Goal: Task Accomplishment & Management: Complete application form

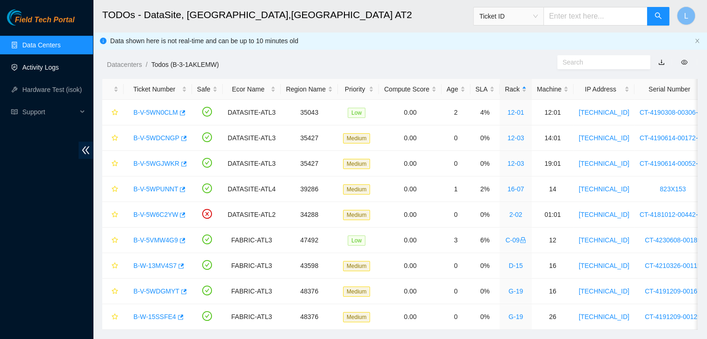
click at [46, 66] on link "Activity Logs" at bounding box center [40, 67] width 37 height 7
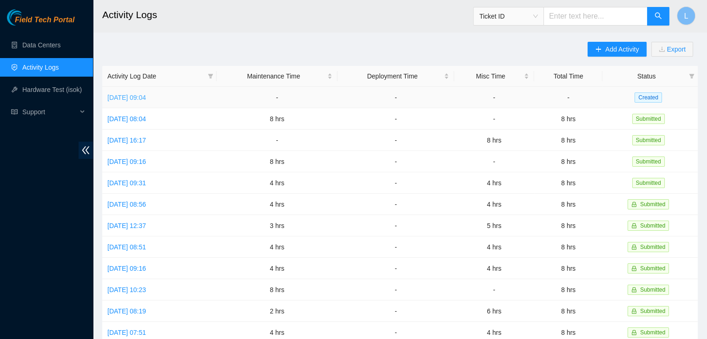
click at [146, 101] on link "[DATE] 09:04" at bounding box center [126, 97] width 39 height 7
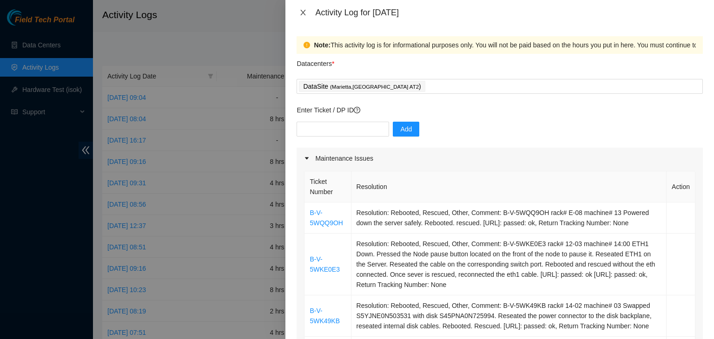
click at [300, 9] on icon "close" at bounding box center [302, 12] width 7 height 7
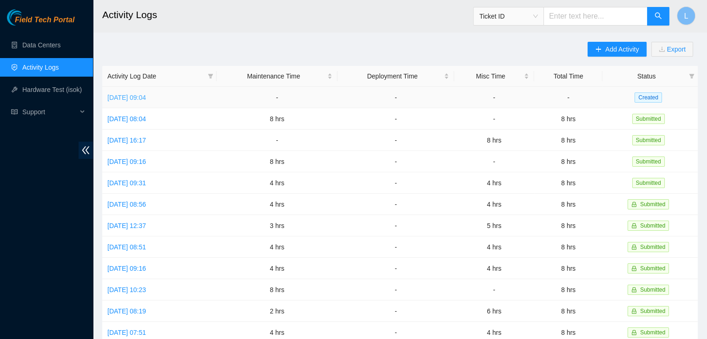
click at [139, 96] on link "[DATE] 09:04" at bounding box center [126, 97] width 39 height 7
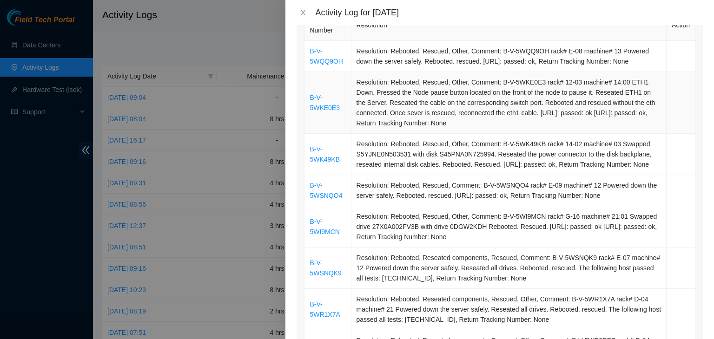
scroll to position [46, 0]
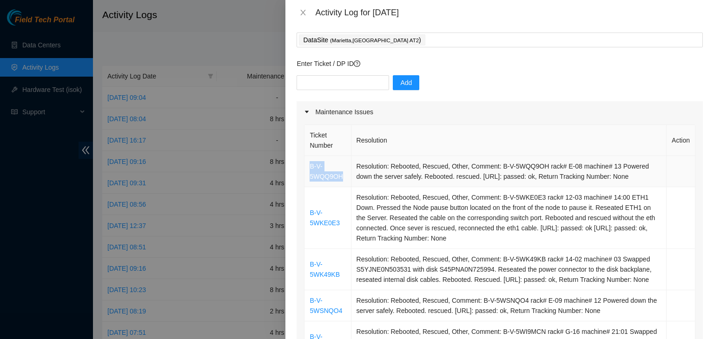
drag, startPoint x: 345, startPoint y: 181, endPoint x: 307, endPoint y: 166, distance: 40.8
click at [307, 166] on td "B-V-5WQQ9OH" at bounding box center [328, 171] width 46 height 31
copy link "B-V-5WQQ9OH"
click at [329, 82] on input "text" at bounding box center [343, 82] width 93 height 15
paste input "B-V-5WQQ9OH"
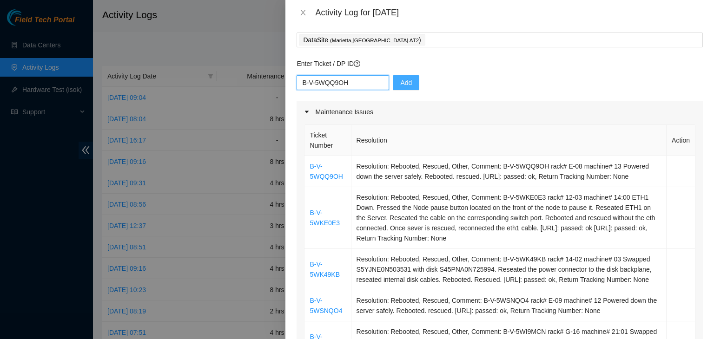
type input "B-V-5WQQ9OH"
click at [405, 89] on button "Add" at bounding box center [406, 82] width 27 height 15
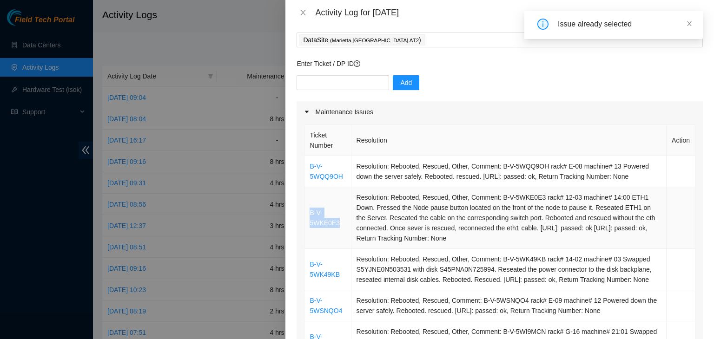
drag, startPoint x: 340, startPoint y: 224, endPoint x: 305, endPoint y: 212, distance: 37.1
click at [305, 212] on td "B-V-5WKE0E3" at bounding box center [328, 218] width 46 height 62
copy link "B-V-5WKE0E3"
click at [325, 80] on input "text" at bounding box center [343, 82] width 93 height 15
paste input "B-V-5WKE0E3"
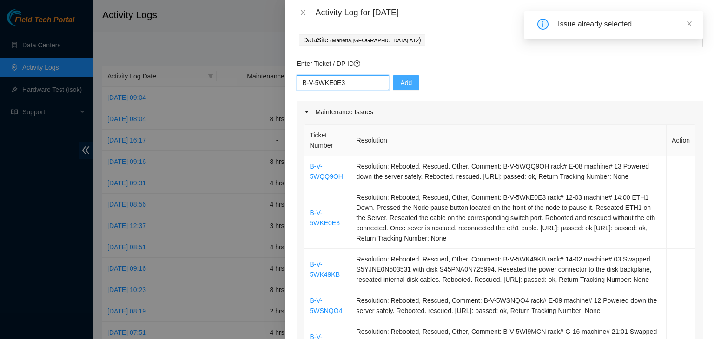
type input "B-V-5WKE0E3"
click at [400, 83] on span "Add" at bounding box center [406, 83] width 12 height 10
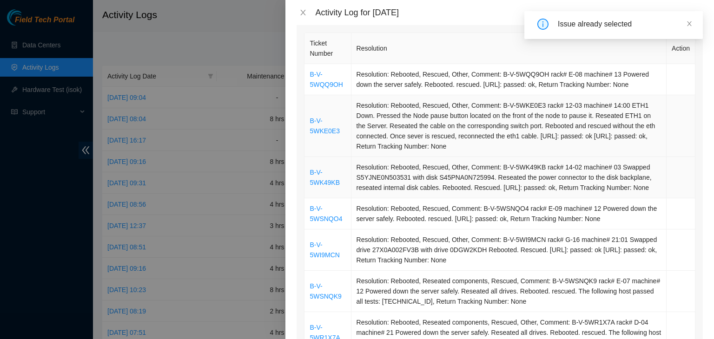
scroll to position [139, 0]
drag, startPoint x: 344, startPoint y: 189, endPoint x: 309, endPoint y: 178, distance: 36.9
click at [309, 178] on td "B-V-5WK49KB" at bounding box center [328, 176] width 46 height 41
copy link "B-V-5WK49KB"
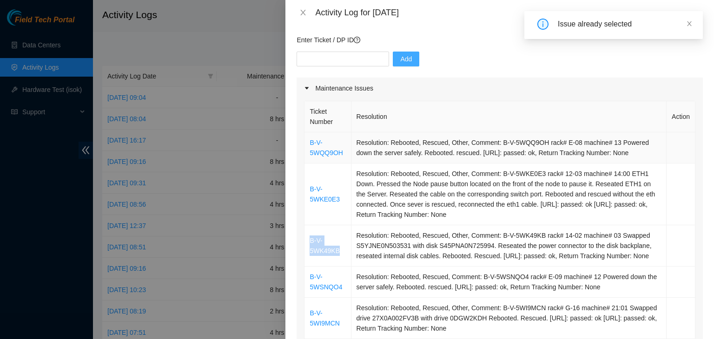
scroll to position [46, 0]
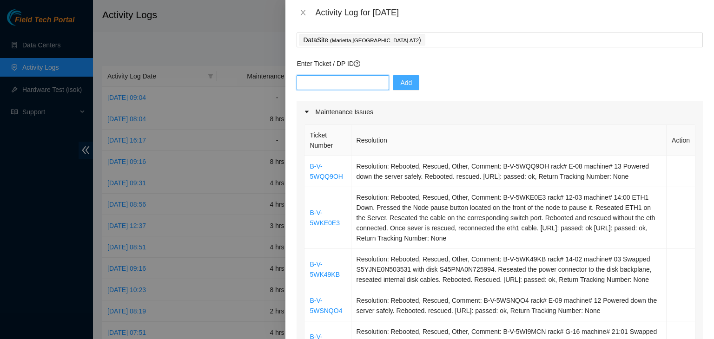
click at [353, 86] on input "text" at bounding box center [343, 82] width 93 height 15
paste input "B-V-5WK49KB"
type input "B-V-5WK49KB"
click at [400, 85] on span "Add" at bounding box center [406, 83] width 12 height 10
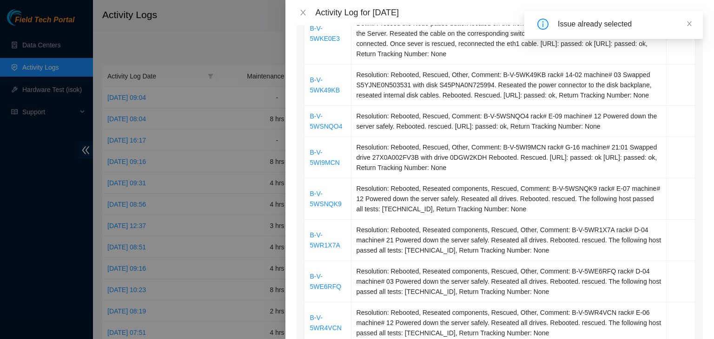
scroll to position [232, 0]
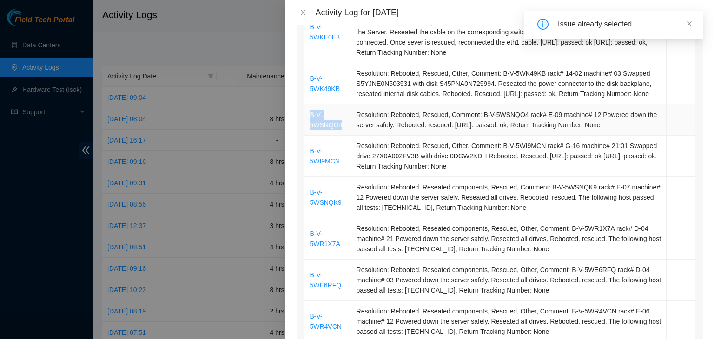
drag, startPoint x: 344, startPoint y: 137, endPoint x: 308, endPoint y: 127, distance: 36.7
click at [308, 127] on td "B-V-5WSNQO4" at bounding box center [328, 120] width 46 height 31
copy link "B-V-5WSNQO4"
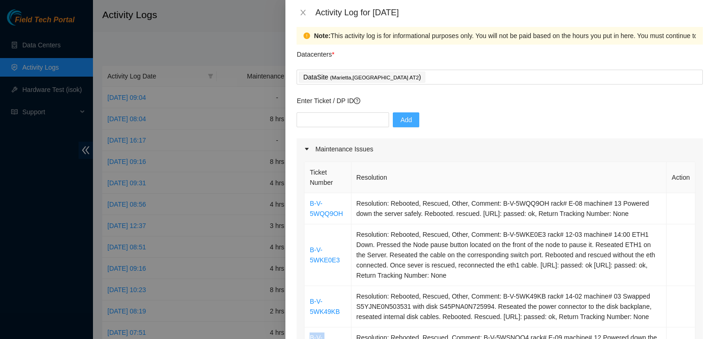
scroll to position [0, 0]
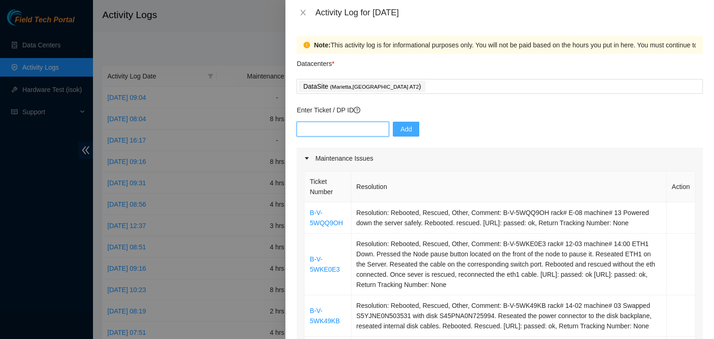
click at [347, 133] on input "text" at bounding box center [343, 129] width 93 height 15
paste input "B-V-5WSNQO4"
type input "B-V-5WSNQO4"
click at [400, 127] on span "Add" at bounding box center [406, 129] width 12 height 10
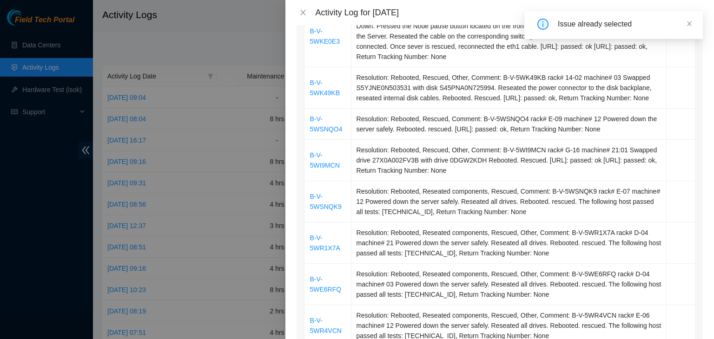
scroll to position [279, 0]
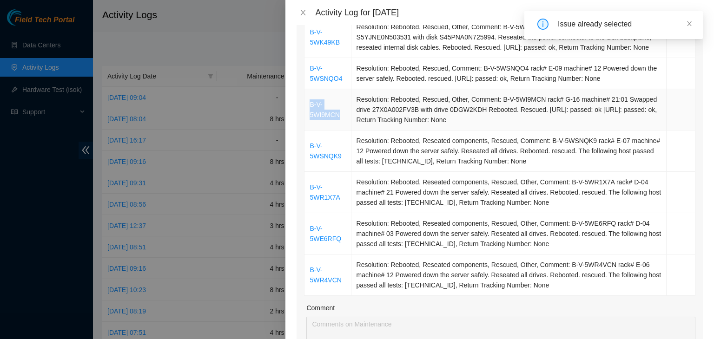
drag, startPoint x: 345, startPoint y: 126, endPoint x: 308, endPoint y: 117, distance: 38.6
click at [308, 117] on td "B-V-5WI9MCN" at bounding box center [328, 109] width 46 height 41
copy link "B-V-5WI9MCN"
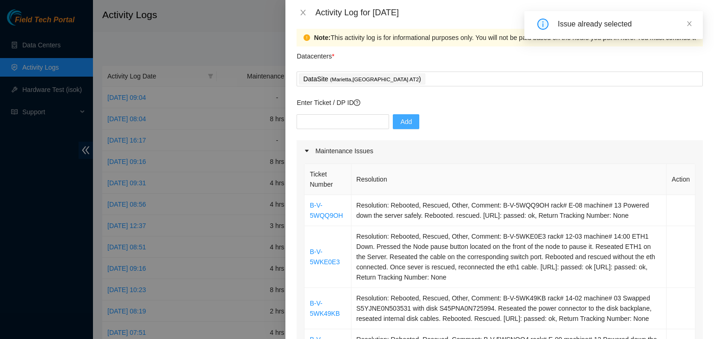
scroll to position [0, 0]
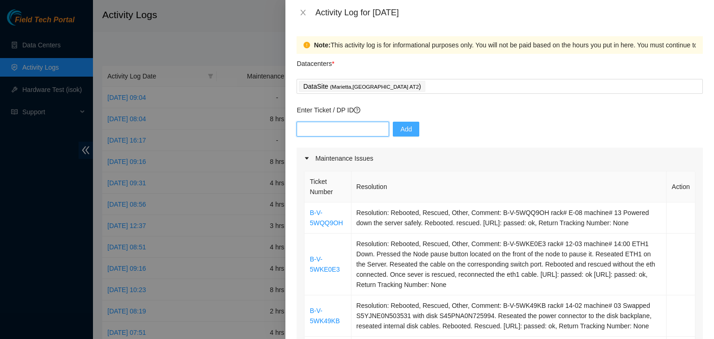
click at [348, 127] on input "text" at bounding box center [343, 129] width 93 height 15
paste input "B-V-5WI9MCN"
type input "B-V-5WI9MCN"
click at [404, 132] on span "Add" at bounding box center [406, 129] width 12 height 10
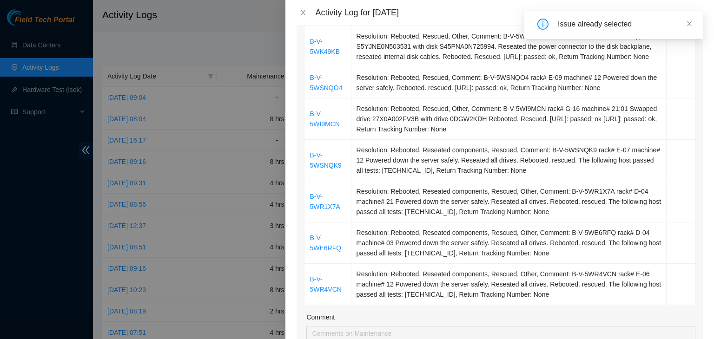
scroll to position [279, 0]
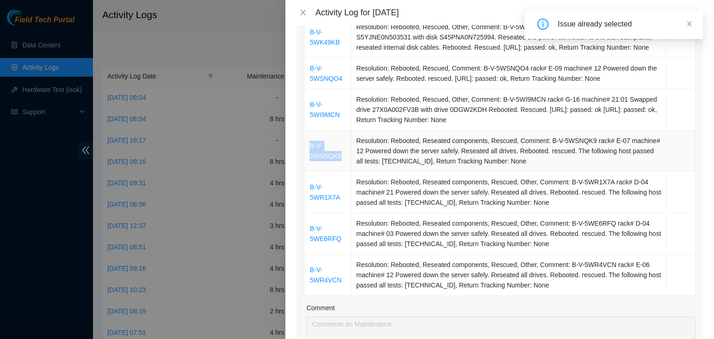
drag, startPoint x: 348, startPoint y: 166, endPoint x: 311, endPoint y: 156, distance: 38.1
click at [311, 156] on td "B-V-5WSNQK9" at bounding box center [328, 151] width 46 height 41
copy link "B-V-5WSNQK9"
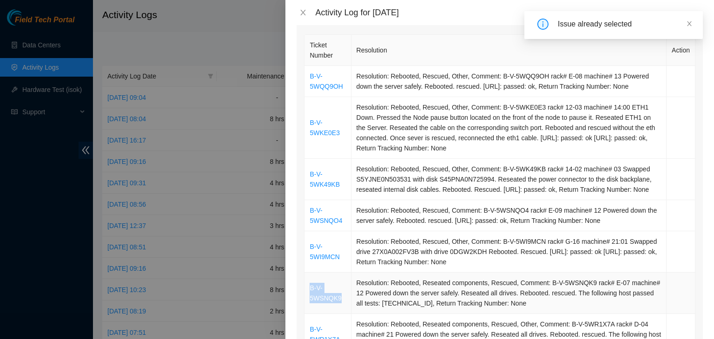
scroll to position [0, 0]
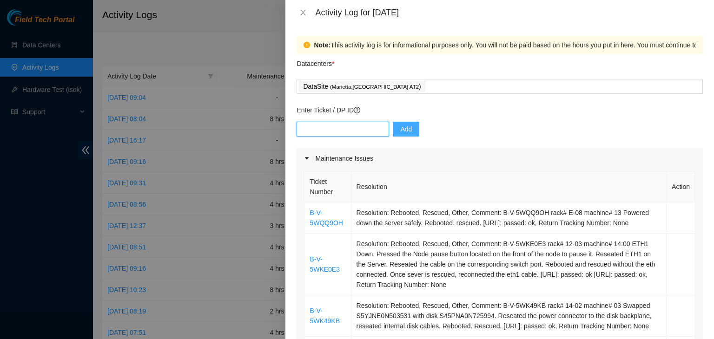
click at [336, 126] on input "text" at bounding box center [343, 129] width 93 height 15
paste input "B-V-5WSNQK9"
type input "B-V-5WSNQK9"
click at [400, 133] on span "Add" at bounding box center [406, 129] width 12 height 10
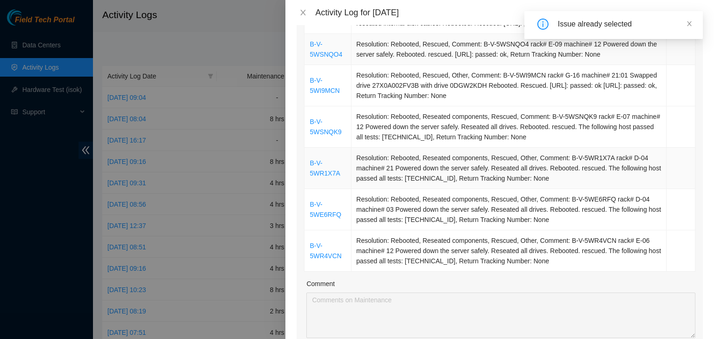
scroll to position [325, 0]
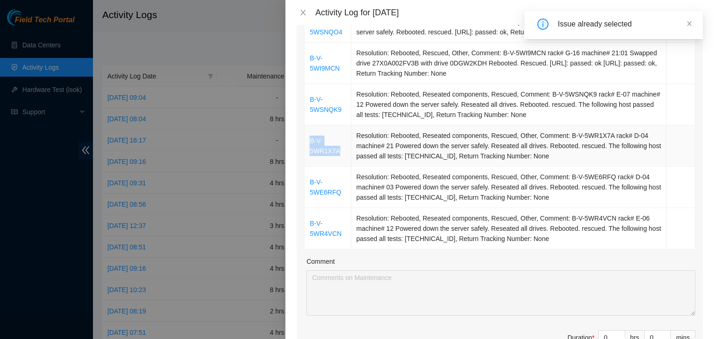
drag, startPoint x: 344, startPoint y: 163, endPoint x: 309, endPoint y: 153, distance: 36.3
click at [309, 153] on td "B-V-5WR1X7A" at bounding box center [328, 146] width 46 height 41
copy link "B-V-5WR1X7A"
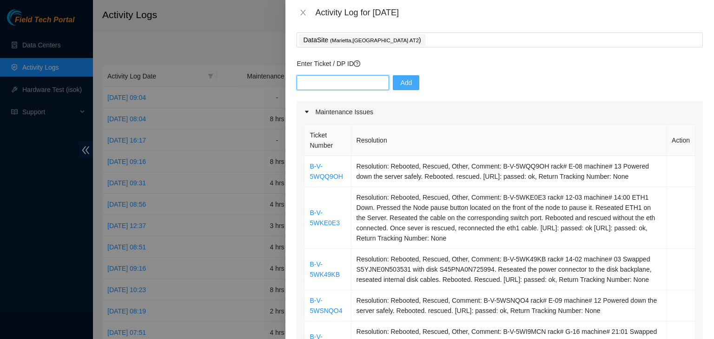
click at [353, 86] on input "text" at bounding box center [343, 82] width 93 height 15
paste input "B-V-5WR1X7A"
type input "B-V-5WR1X7A"
click at [404, 83] on span "Add" at bounding box center [406, 83] width 12 height 10
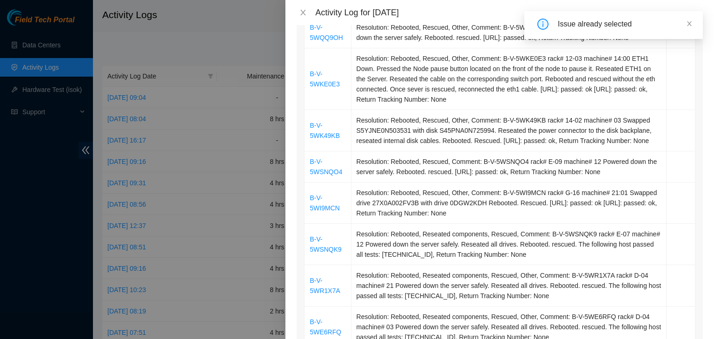
scroll to position [325, 0]
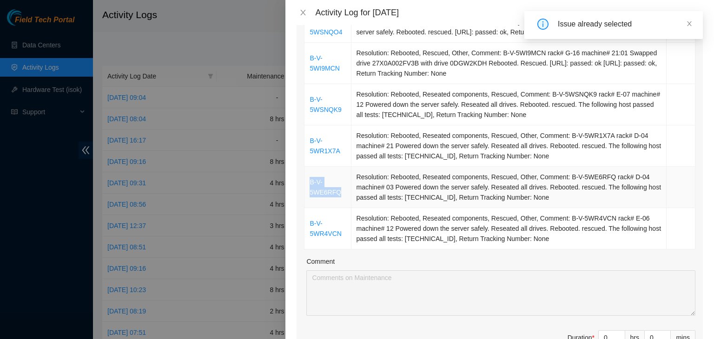
drag, startPoint x: 340, startPoint y: 201, endPoint x: 307, endPoint y: 193, distance: 34.3
click at [307, 193] on td "B-V-5WE6RFQ" at bounding box center [328, 187] width 46 height 41
copy link "B-V-5WE6RFQ"
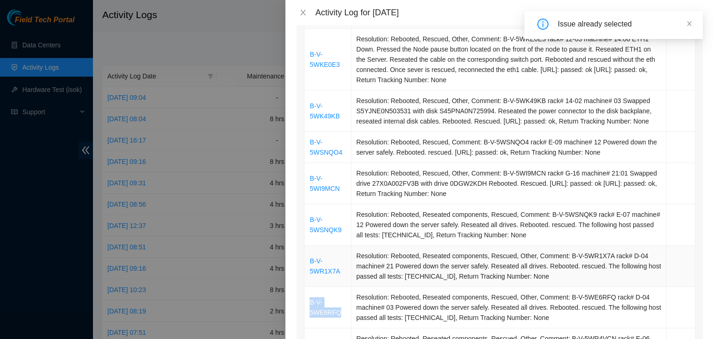
scroll to position [46, 0]
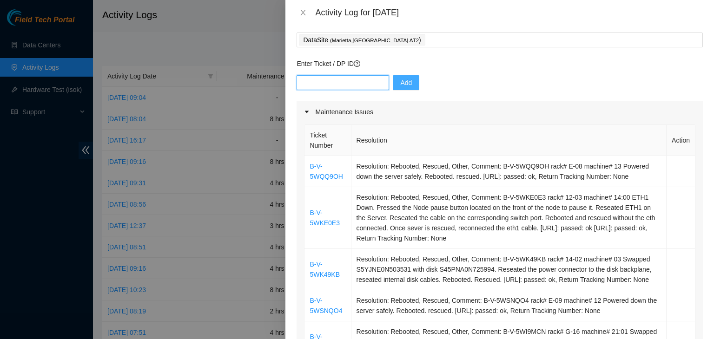
click at [348, 84] on input "text" at bounding box center [343, 82] width 93 height 15
paste input "B-V-5WE6RFQ"
type input "B-V-5WE6RFQ"
click at [400, 80] on span "Add" at bounding box center [406, 83] width 12 height 10
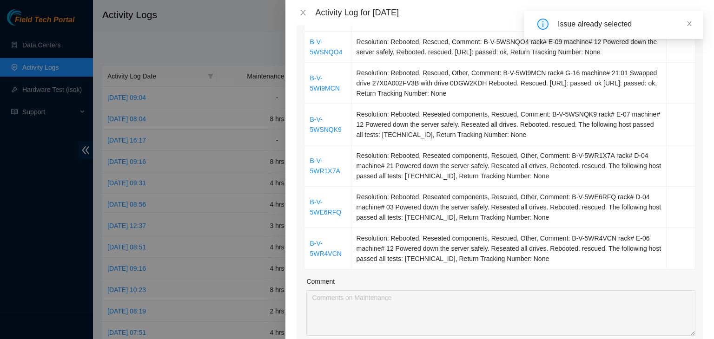
scroll to position [325, 0]
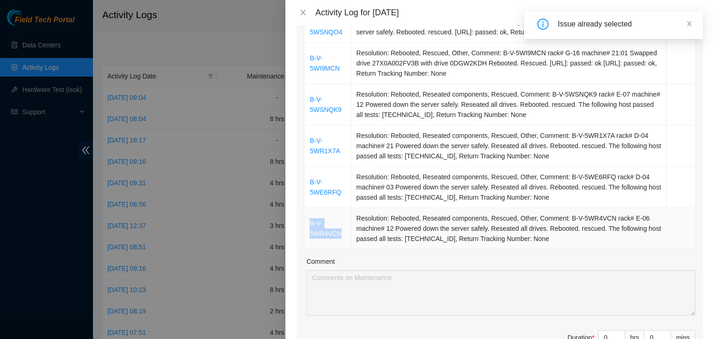
drag, startPoint x: 343, startPoint y: 244, endPoint x: 310, endPoint y: 232, distance: 35.3
click at [311, 234] on td "B-V-5WR4VCN" at bounding box center [328, 228] width 46 height 41
copy link "B-V-5WR4VCN"
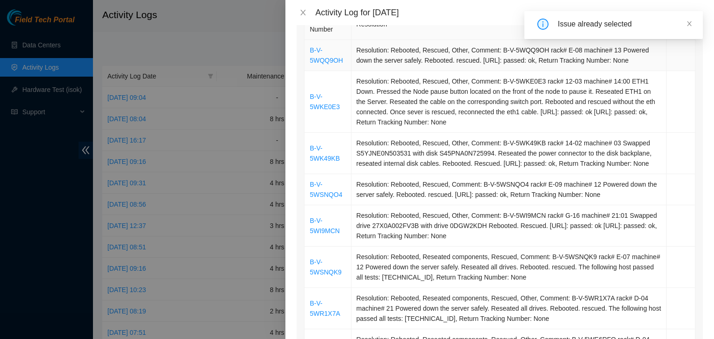
scroll to position [0, 0]
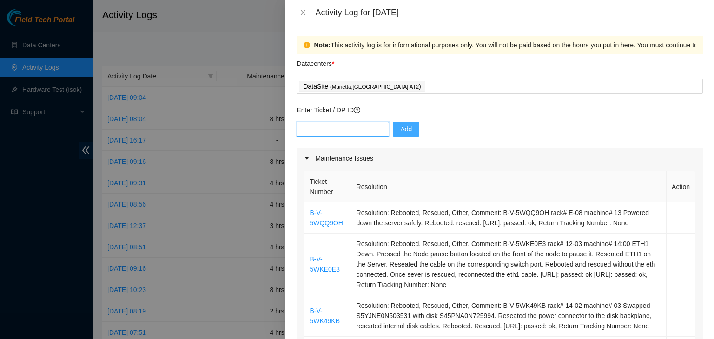
click at [354, 132] on input "text" at bounding box center [343, 129] width 93 height 15
paste input "B-V-5WR4VCN"
type input "B-V-5WR4VCN"
click at [400, 129] on span "Add" at bounding box center [406, 129] width 12 height 10
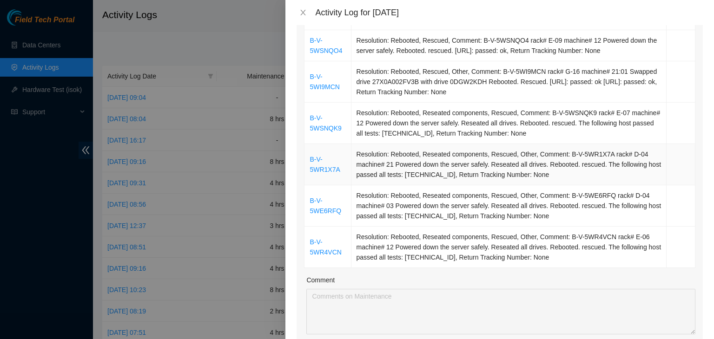
scroll to position [465, 0]
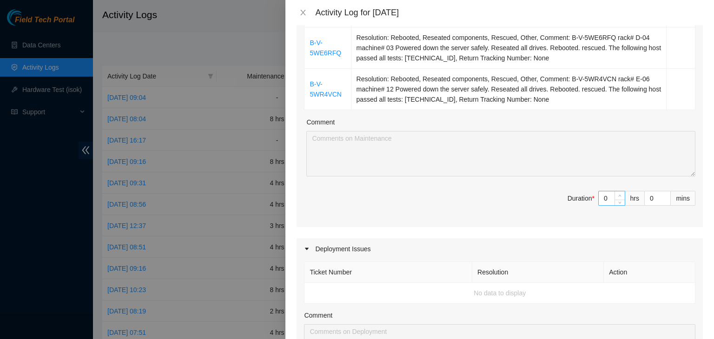
type input "1"
click at [618, 198] on icon "up" at bounding box center [619, 195] width 3 height 3
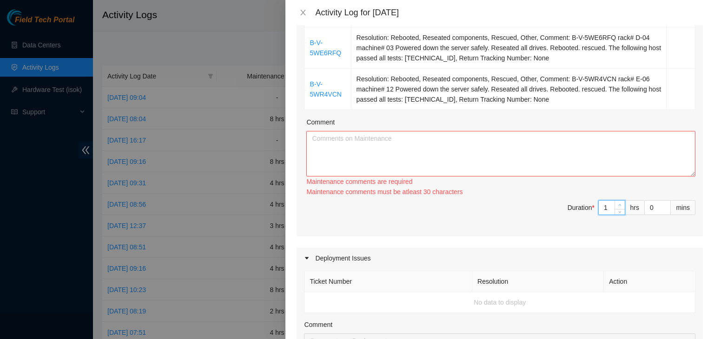
type input "2"
click at [618, 207] on icon "up" at bounding box center [619, 205] width 3 height 3
type input "3"
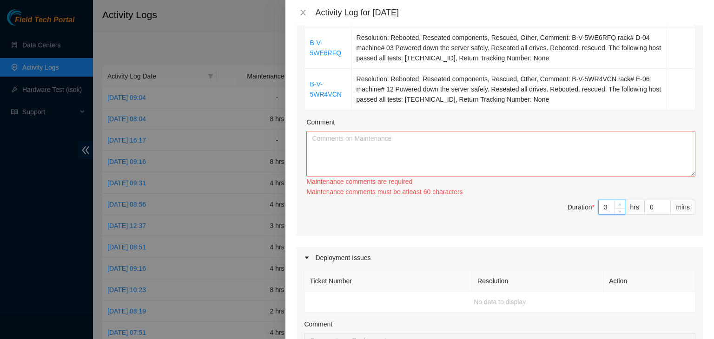
click at [618, 206] on icon "up" at bounding box center [619, 204] width 3 height 3
type input "4"
type input "5"
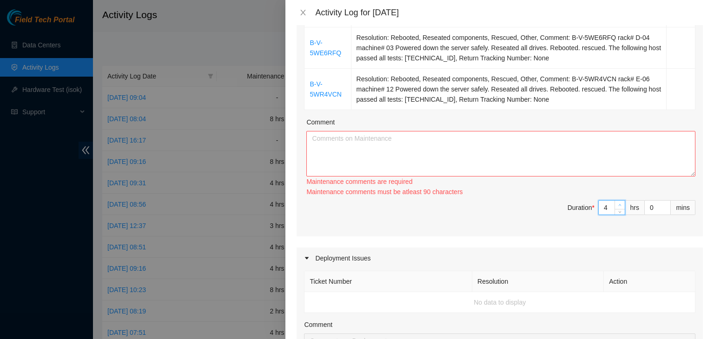
type input "5"
click at [618, 207] on icon "up" at bounding box center [619, 205] width 3 height 3
type input "6"
click at [618, 207] on icon "up" at bounding box center [619, 205] width 3 height 3
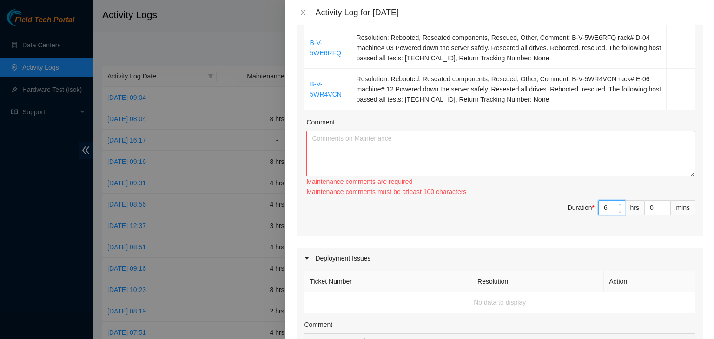
type input "7"
click at [618, 207] on icon "up" at bounding box center [619, 205] width 3 height 3
type input "8"
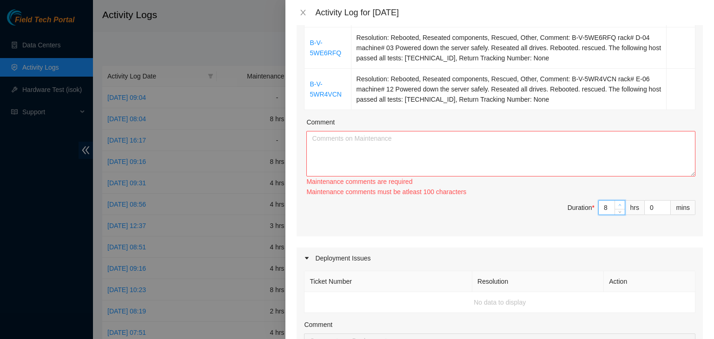
click at [618, 207] on icon "up" at bounding box center [619, 205] width 3 height 3
click at [326, 159] on textarea "Comment" at bounding box center [500, 154] width 389 height 46
paste textarea "[DATE] – Reported to DS-DataSite at 06:29 AM; resolved 4 tickets, including 1 t…"
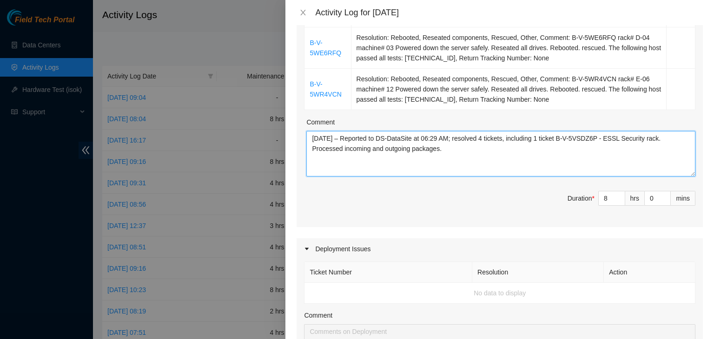
click at [326, 150] on textarea "[DATE] – Reported to DS-DataSite at 06:29 AM; resolved 4 tickets, including 1 t…" at bounding box center [500, 154] width 389 height 46
click at [490, 148] on textarea "[DATE] – Reported to DS-DataSite at 06:39 AM; resolved 4 tickets, including 1 t…" at bounding box center [500, 154] width 389 height 46
drag, startPoint x: 514, startPoint y: 149, endPoint x: 664, endPoint y: 151, distance: 150.2
click at [664, 151] on textarea "[DATE] – Reported to DS-DataSite at 06:39 AM; resolved 9 tickets, including 1 t…" at bounding box center [500, 154] width 389 height 46
type textarea "[DATE] – Reported to DS-DataSite at 06:39 AM; resolved 9 tickets. Processed inc…"
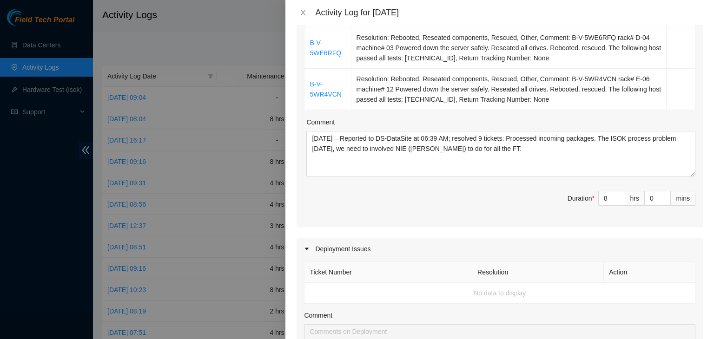
click at [640, 257] on div "Deployment Issues" at bounding box center [500, 249] width 406 height 21
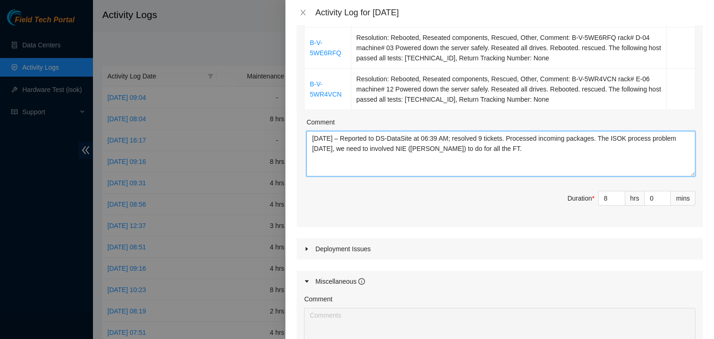
click at [521, 161] on textarea "[DATE] – Reported to DS-DataSite at 06:39 AM; resolved 9 tickets. Processed inc…" at bounding box center [500, 154] width 389 height 46
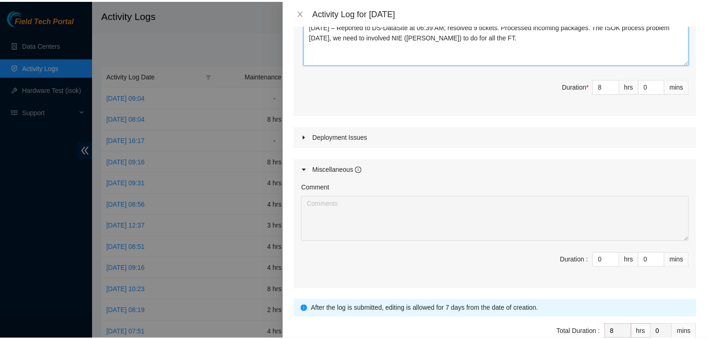
scroll to position [636, 0]
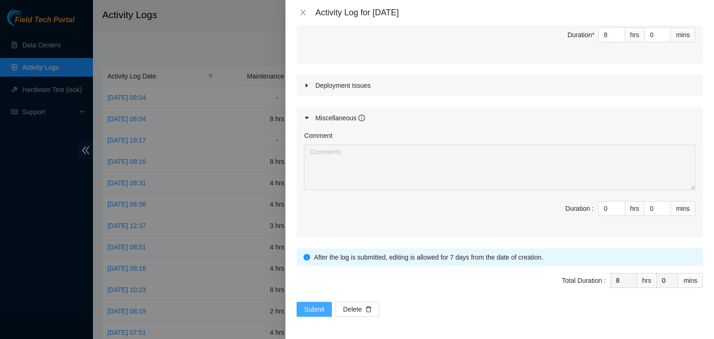
click at [319, 308] on span "Submit" at bounding box center [314, 310] width 20 height 10
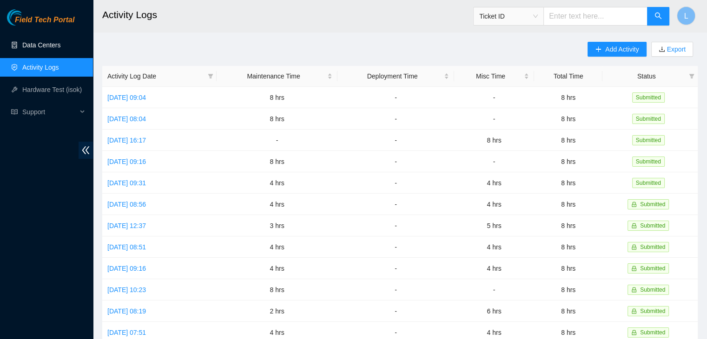
click at [46, 49] on link "Data Centers" at bounding box center [41, 44] width 38 height 7
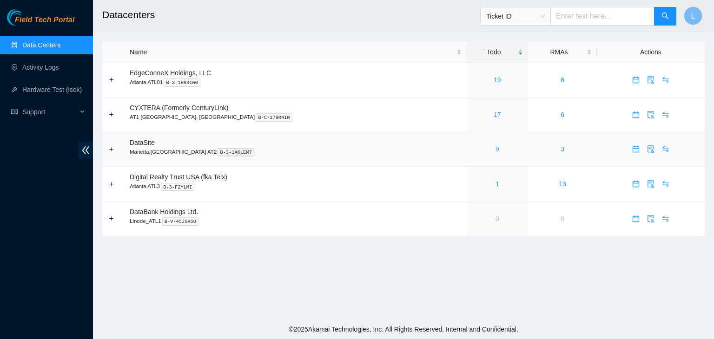
click at [496, 149] on link "9" at bounding box center [498, 149] width 4 height 7
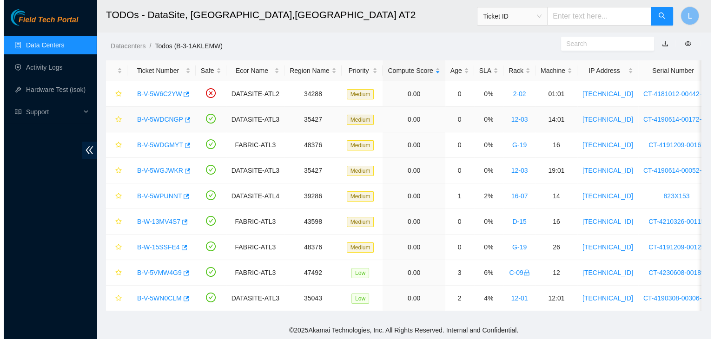
scroll to position [26, 0]
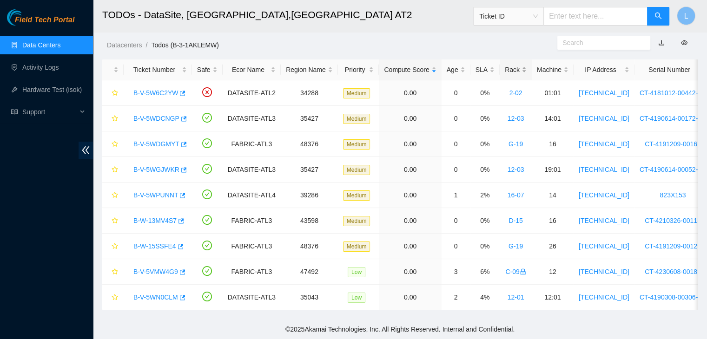
click at [505, 65] on div "Rack" at bounding box center [516, 70] width 22 height 10
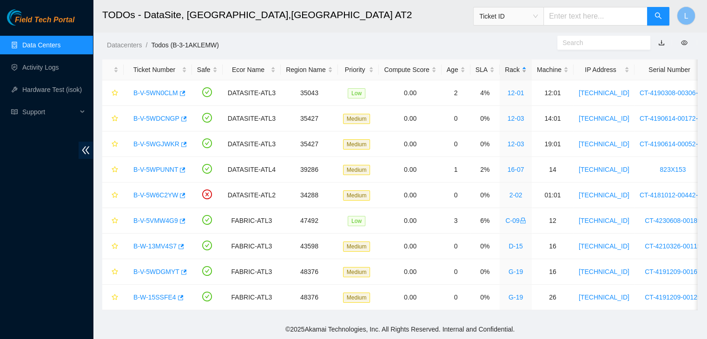
click at [505, 65] on div "Rack" at bounding box center [516, 70] width 22 height 10
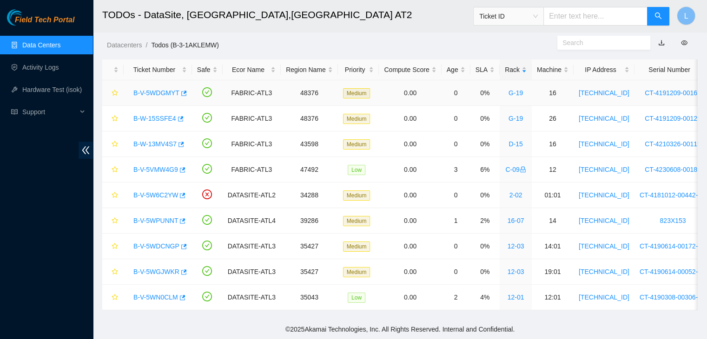
click at [154, 89] on link "B-V-5WDGMYT" at bounding box center [156, 92] width 46 height 7
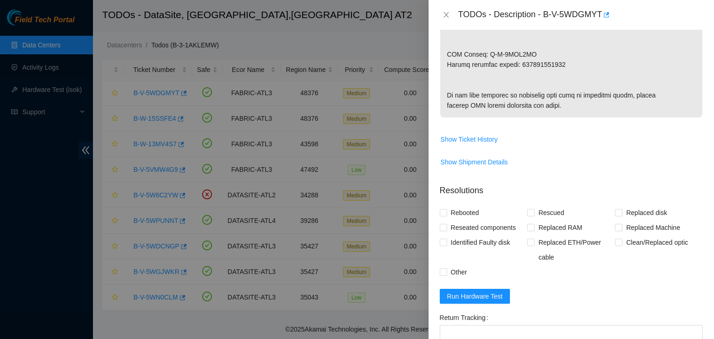
scroll to position [558, 0]
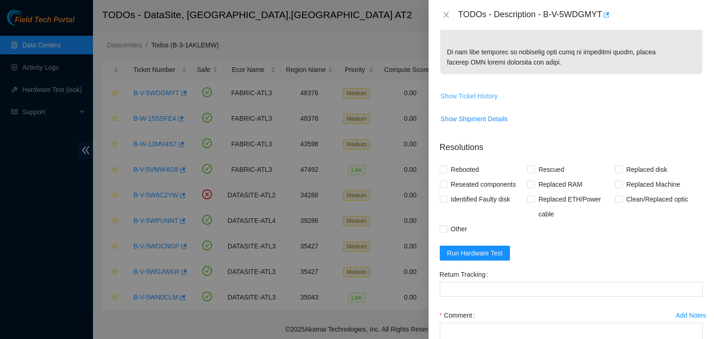
click at [472, 101] on span "Show Ticket History" at bounding box center [469, 96] width 57 height 10
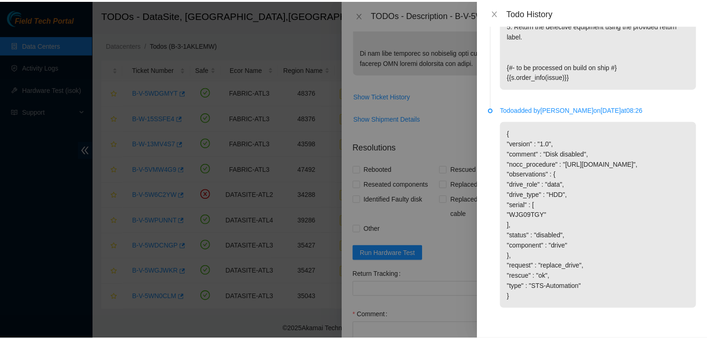
scroll to position [1060, 0]
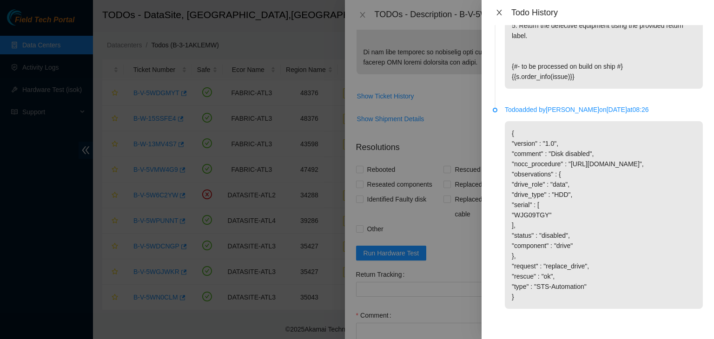
click at [502, 10] on icon "close" at bounding box center [499, 12] width 7 height 7
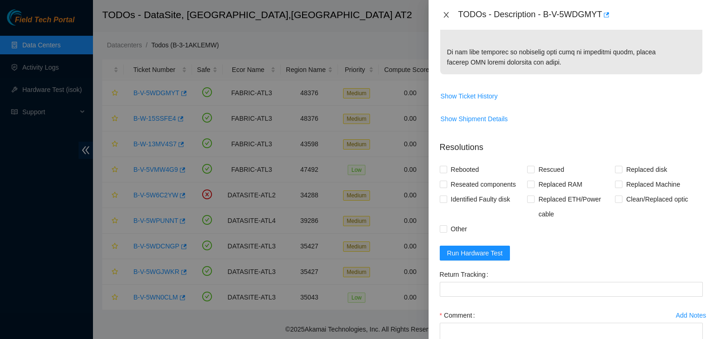
click at [448, 18] on icon "close" at bounding box center [446, 14] width 7 height 7
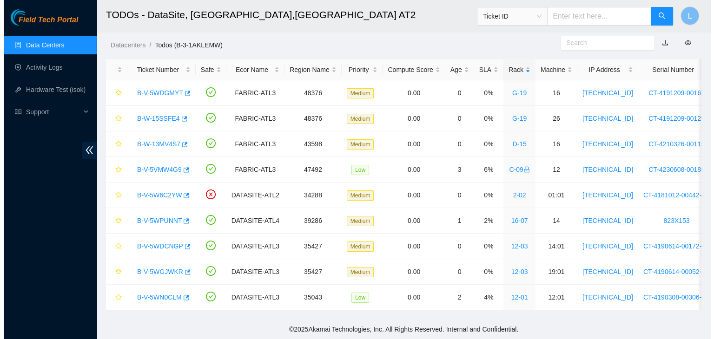
scroll to position [273, 0]
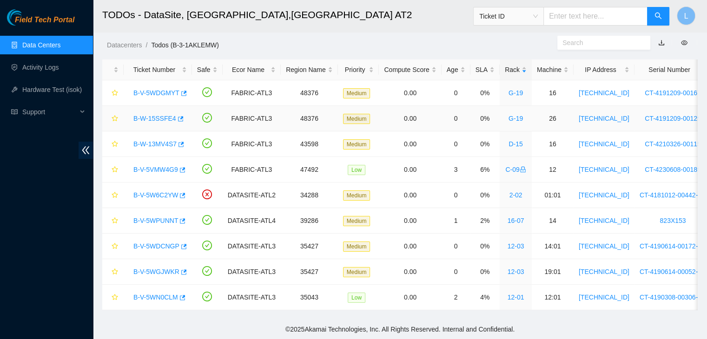
click at [164, 115] on link "B-W-15SSFE4" at bounding box center [154, 118] width 43 height 7
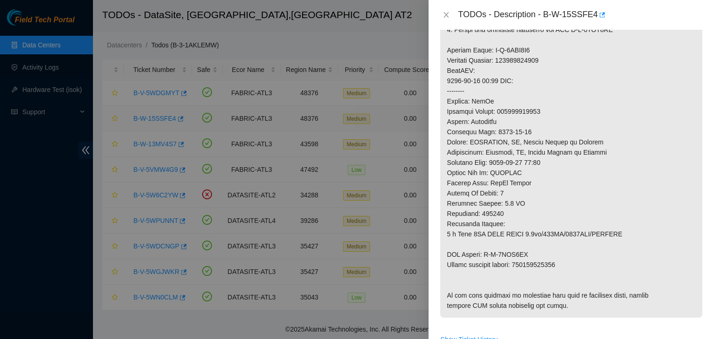
scroll to position [558, 0]
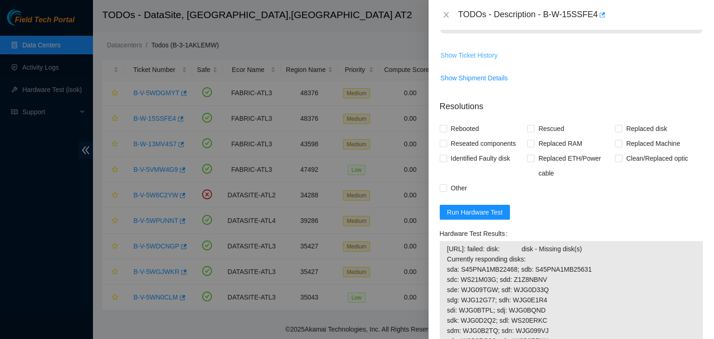
click at [482, 51] on span "Show Ticket History" at bounding box center [469, 55] width 57 height 10
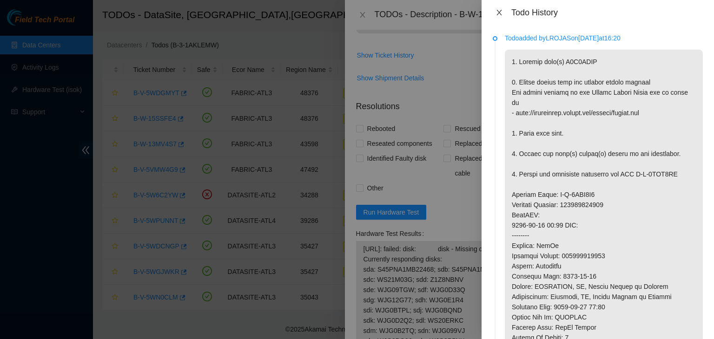
click at [501, 11] on icon "close" at bounding box center [499, 13] width 5 height 6
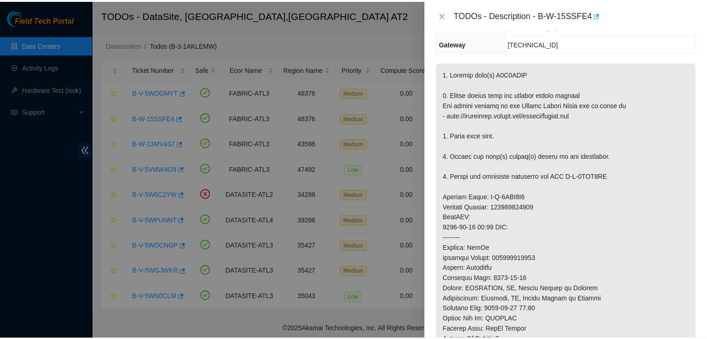
scroll to position [93, 0]
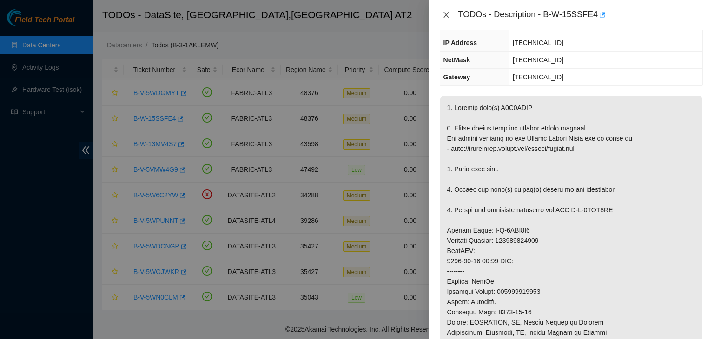
click at [446, 16] on icon "close" at bounding box center [446, 14] width 7 height 7
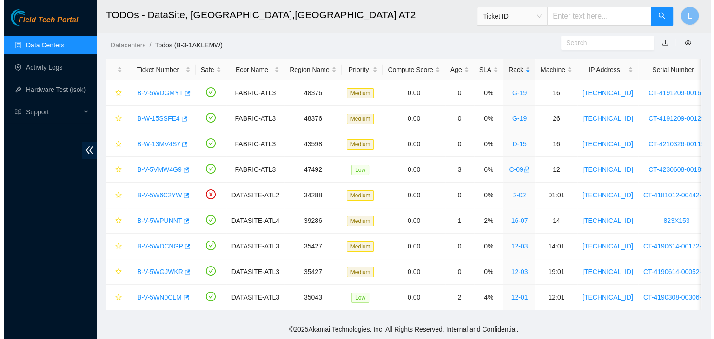
scroll to position [123, 0]
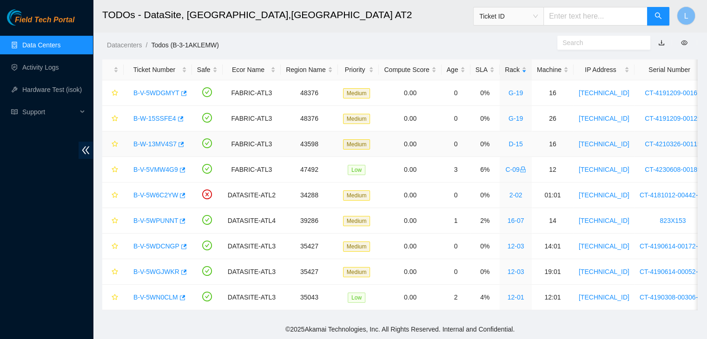
click at [162, 140] on link "B-W-13MV4S7" at bounding box center [154, 143] width 43 height 7
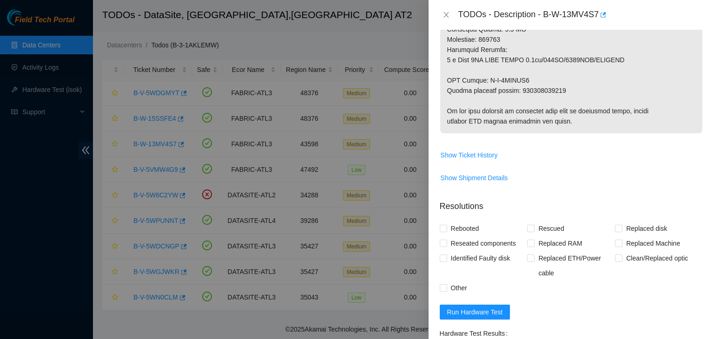
scroll to position [604, 0]
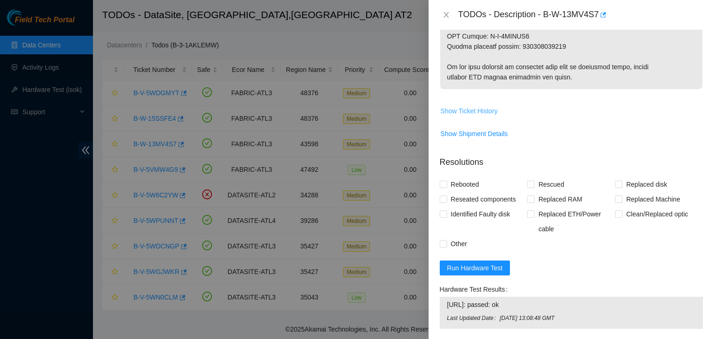
click at [467, 116] on span "Show Ticket History" at bounding box center [469, 111] width 57 height 10
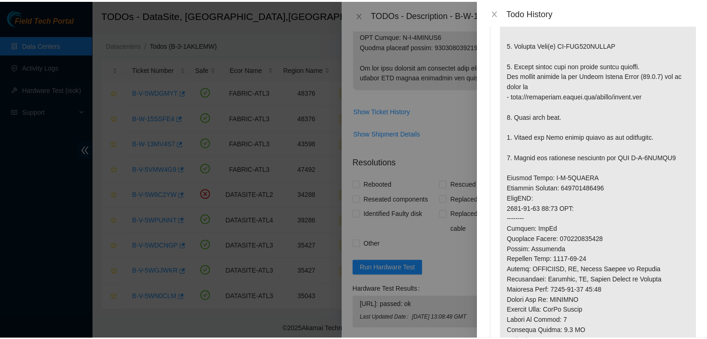
scroll to position [0, 0]
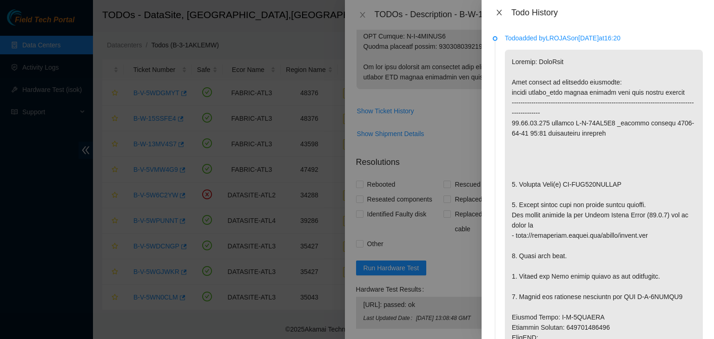
click at [499, 14] on icon "close" at bounding box center [499, 12] width 7 height 7
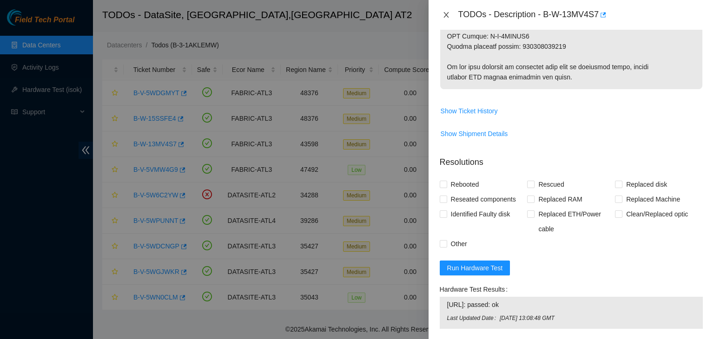
click at [444, 15] on icon "close" at bounding box center [446, 14] width 7 height 7
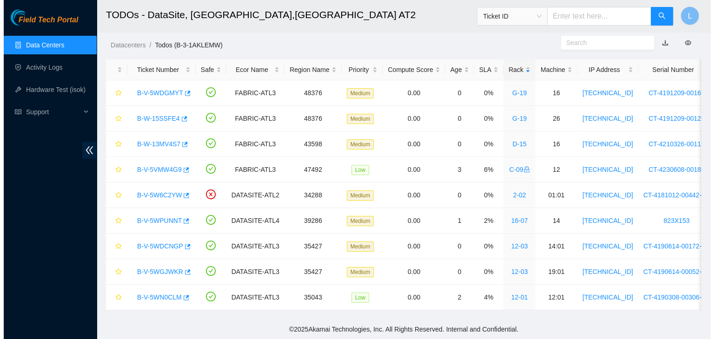
scroll to position [273, 0]
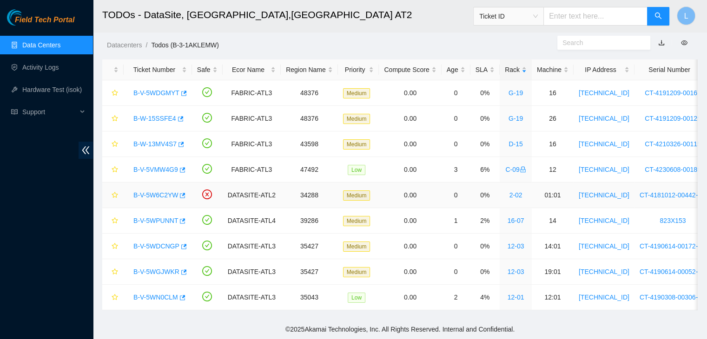
click at [166, 192] on link "B-V-5W6C2YW" at bounding box center [155, 195] width 45 height 7
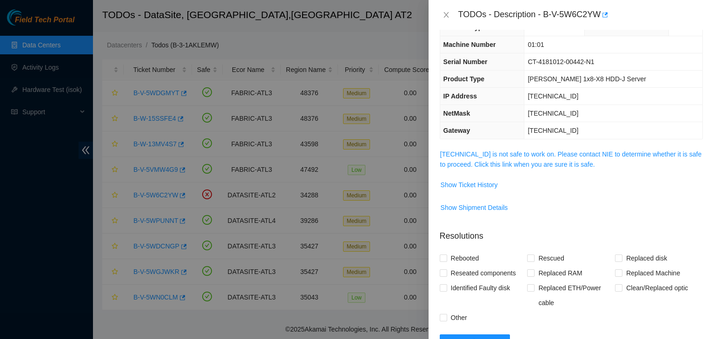
scroll to position [0, 0]
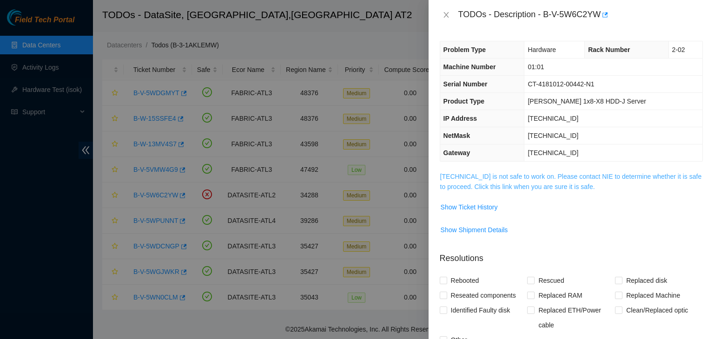
click at [500, 186] on link "[TECHNICAL_ID] is not safe to work on. Please contact NIE to determine whether …" at bounding box center [571, 182] width 262 height 18
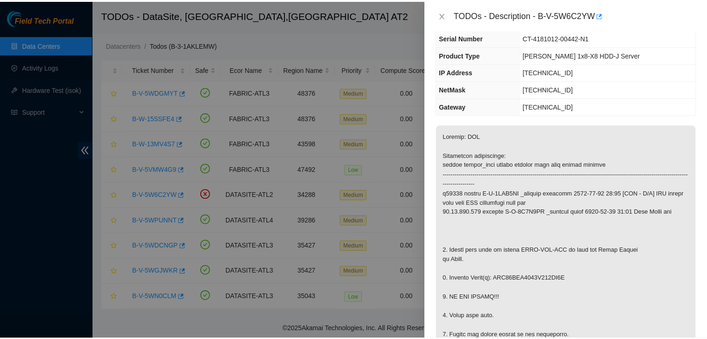
scroll to position [93, 0]
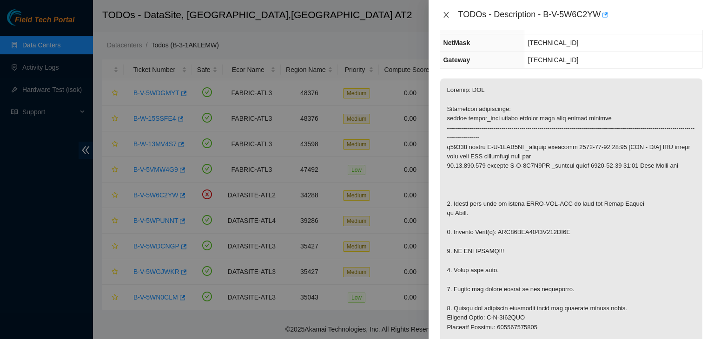
click at [444, 16] on icon "close" at bounding box center [446, 14] width 7 height 7
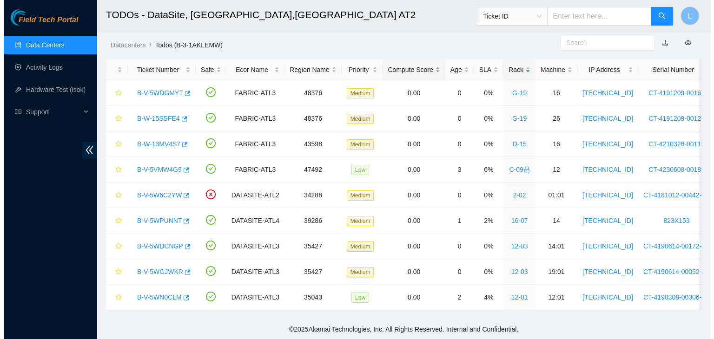
scroll to position [123, 0]
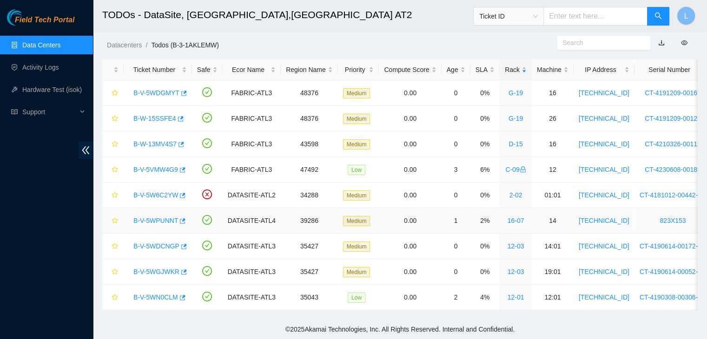
click at [161, 217] on link "B-V-5WPUNNT" at bounding box center [155, 220] width 45 height 7
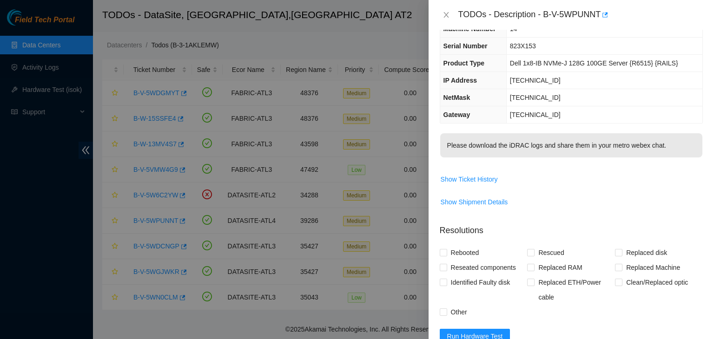
scroll to position [0, 0]
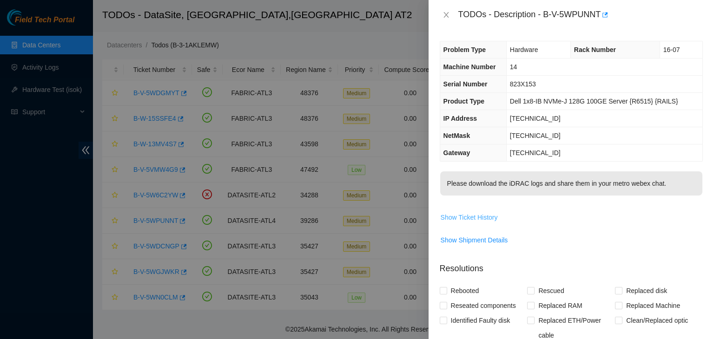
click at [480, 215] on span "Show Ticket History" at bounding box center [469, 217] width 57 height 10
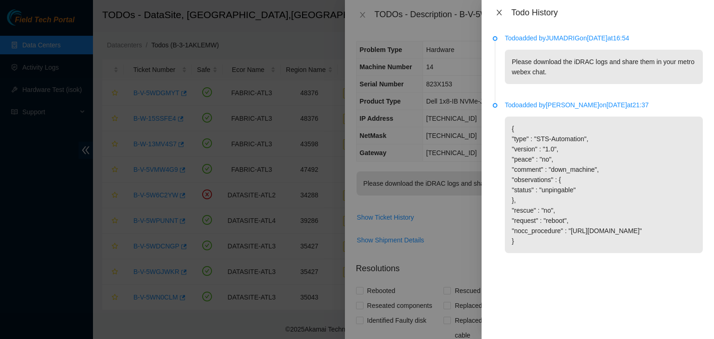
click at [503, 14] on button "Close" at bounding box center [499, 12] width 13 height 9
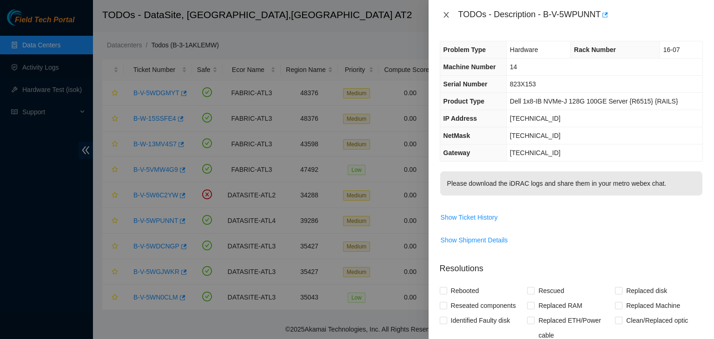
click at [447, 15] on icon "close" at bounding box center [446, 14] width 7 height 7
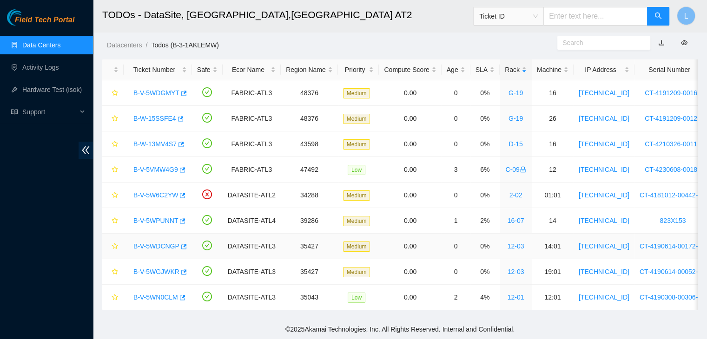
click at [152, 243] on link "B-V-5WDCNGP" at bounding box center [156, 246] width 46 height 7
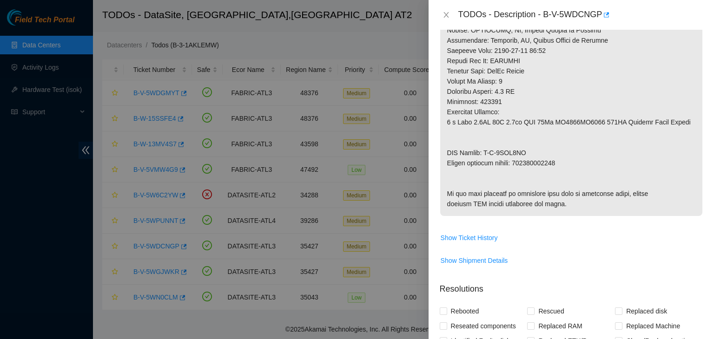
scroll to position [465, 0]
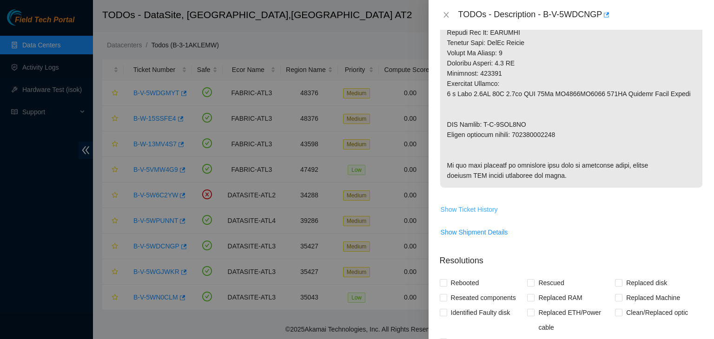
click at [464, 215] on span "Show Ticket History" at bounding box center [469, 210] width 57 height 10
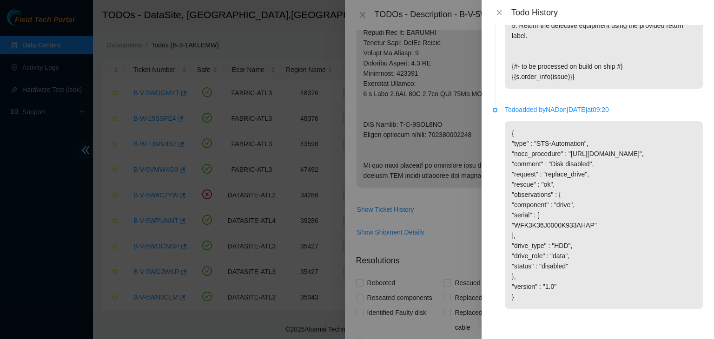
scroll to position [1029, 0]
click at [499, 15] on icon "close" at bounding box center [499, 12] width 7 height 7
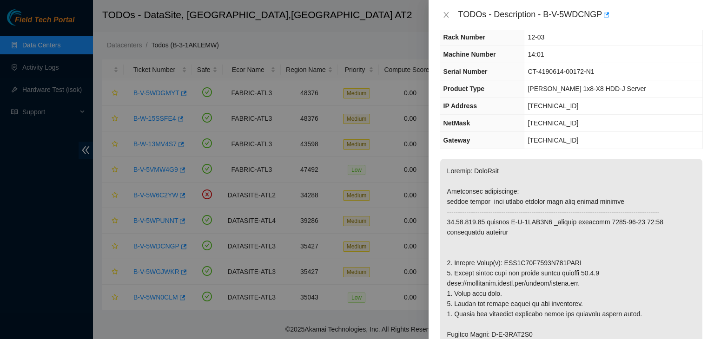
scroll to position [0, 0]
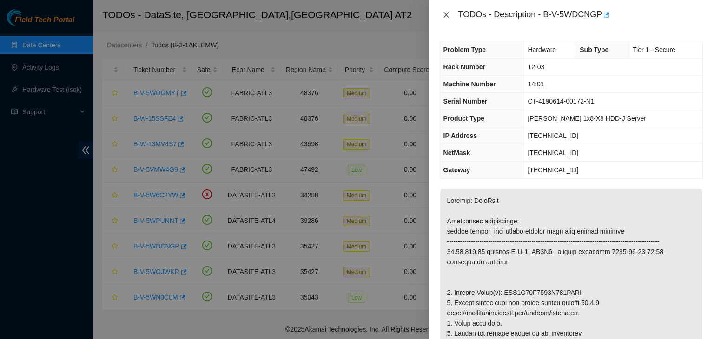
click at [446, 14] on icon "close" at bounding box center [446, 14] width 7 height 7
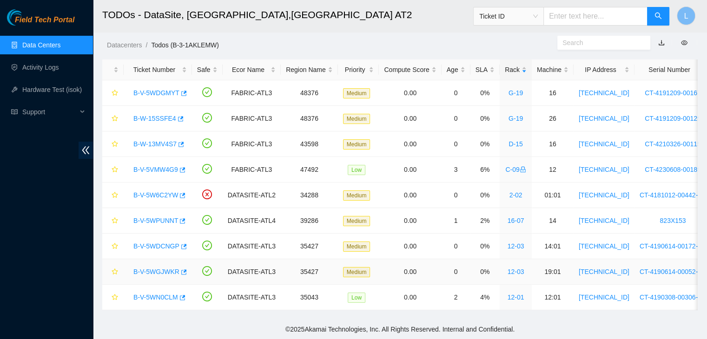
click at [160, 268] on link "B-V-5WGJWKR" at bounding box center [156, 271] width 46 height 7
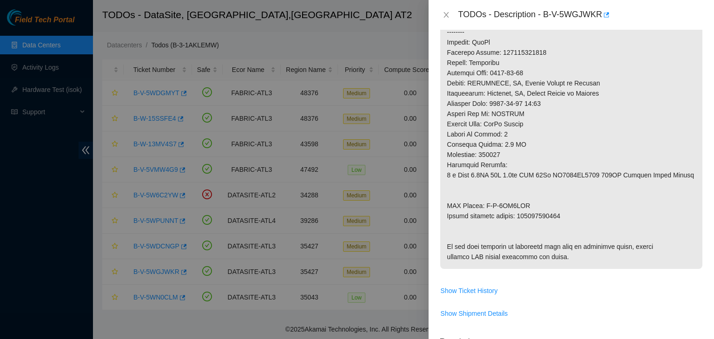
scroll to position [558, 0]
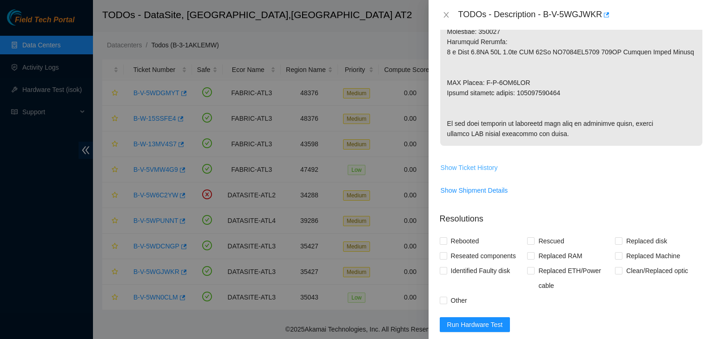
click at [462, 173] on span "Show Ticket History" at bounding box center [469, 168] width 57 height 10
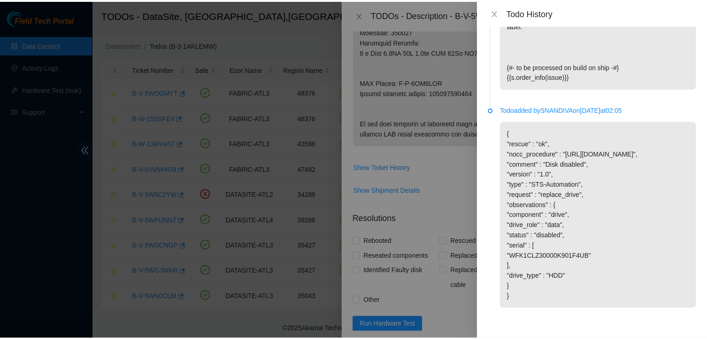
scroll to position [1183, 0]
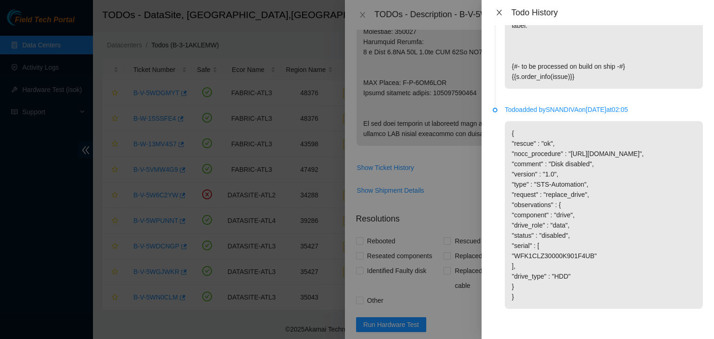
click at [501, 13] on icon "close" at bounding box center [499, 12] width 7 height 7
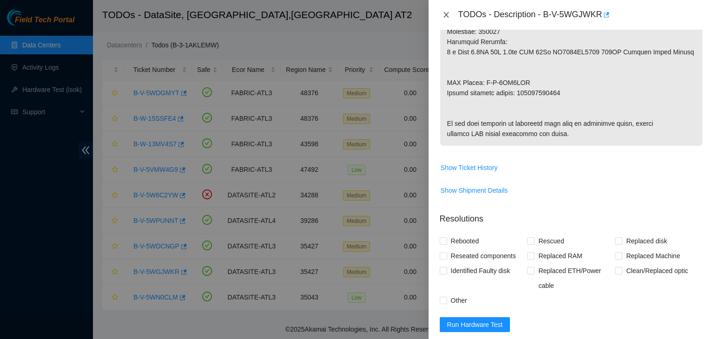
click at [447, 15] on icon "close" at bounding box center [446, 15] width 5 height 6
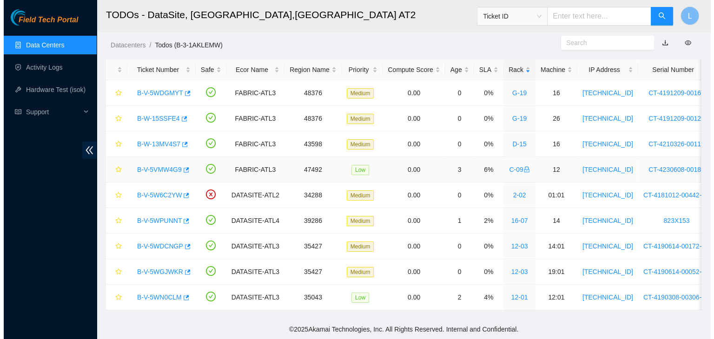
scroll to position [273, 0]
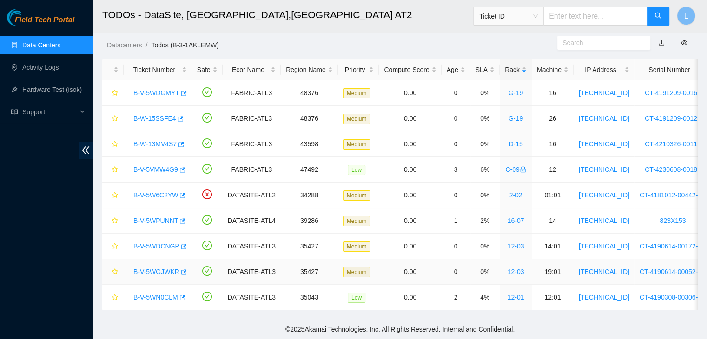
click at [173, 268] on link "B-V-5WGJWKR" at bounding box center [156, 271] width 46 height 7
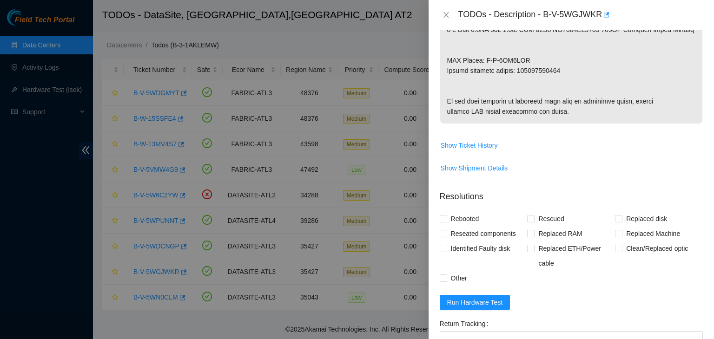
scroll to position [604, 0]
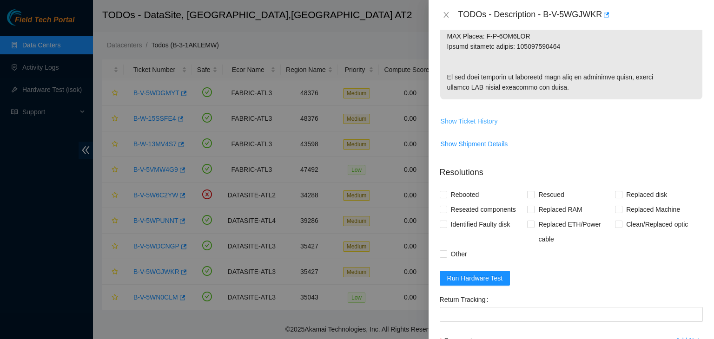
click at [490, 126] on span "Show Ticket History" at bounding box center [469, 121] width 57 height 10
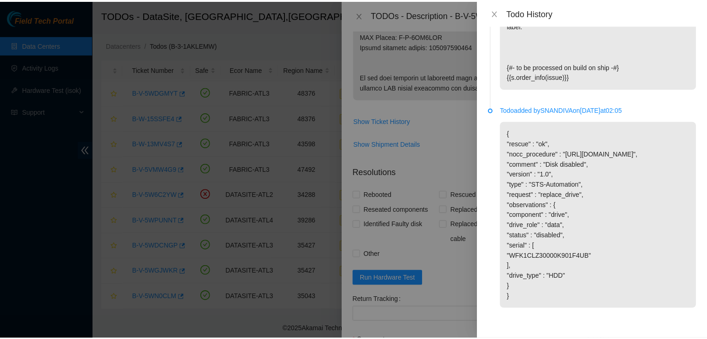
scroll to position [1183, 0]
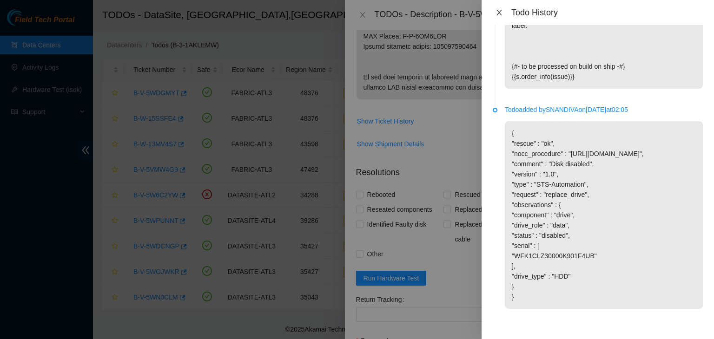
click at [502, 15] on icon "close" at bounding box center [499, 12] width 7 height 7
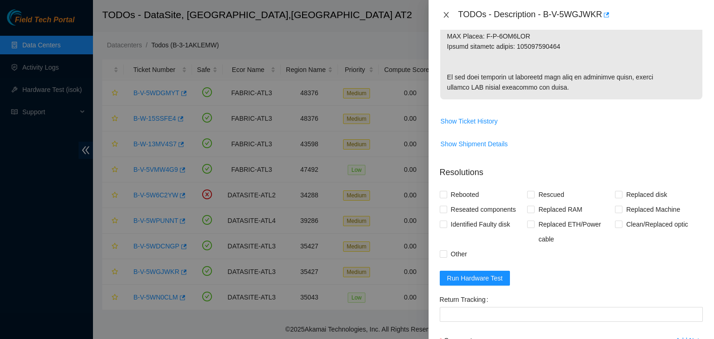
click at [444, 15] on icon "close" at bounding box center [446, 14] width 7 height 7
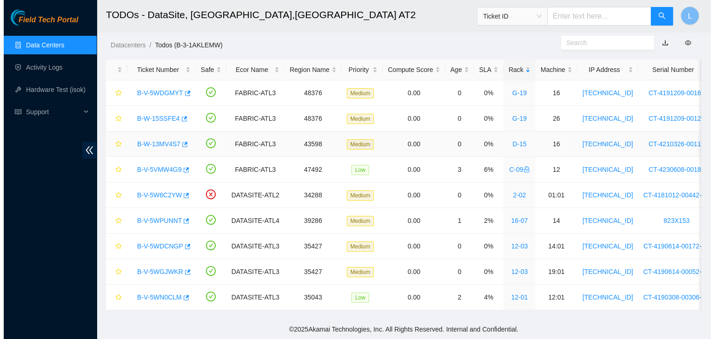
scroll to position [273, 0]
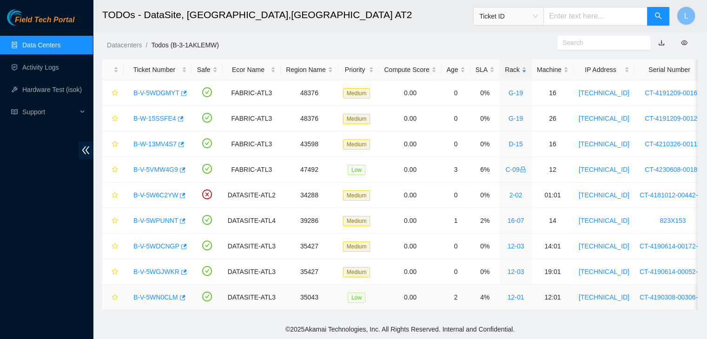
click at [157, 294] on link "B-V-5WN0CLM" at bounding box center [155, 297] width 45 height 7
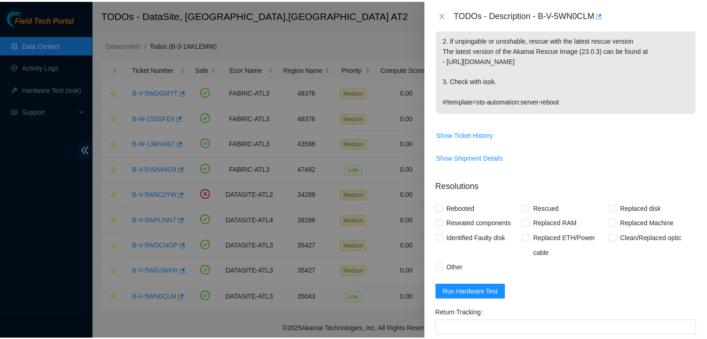
scroll to position [323, 0]
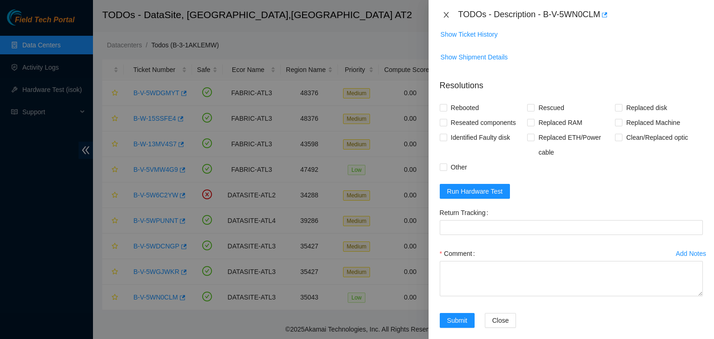
click at [446, 12] on icon "close" at bounding box center [446, 14] width 7 height 7
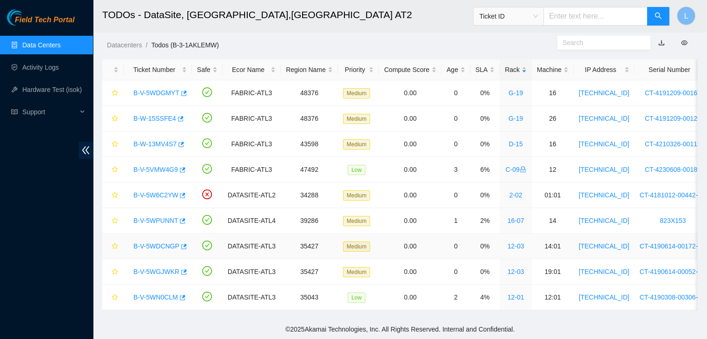
click at [160, 243] on link "B-V-5WDCNGP" at bounding box center [156, 246] width 46 height 7
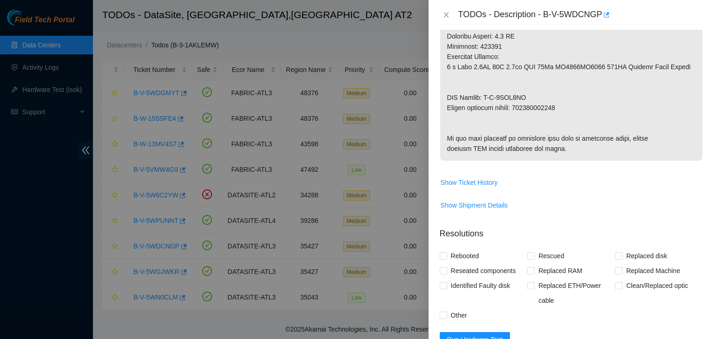
scroll to position [511, 0]
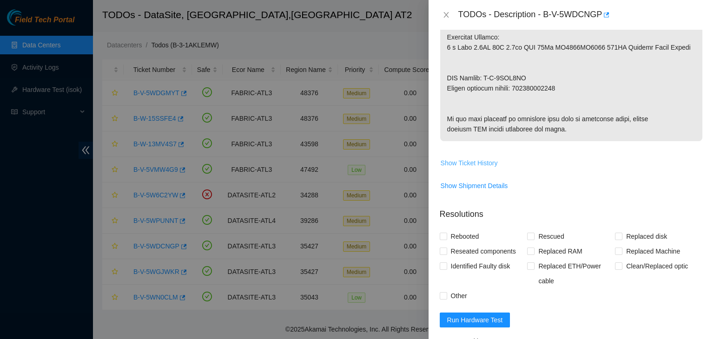
click at [472, 168] on span "Show Ticket History" at bounding box center [469, 163] width 57 height 10
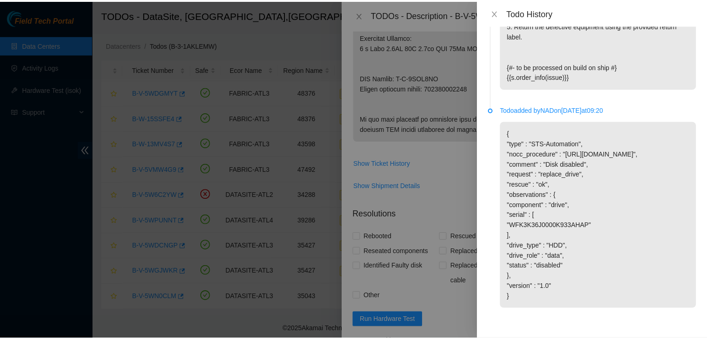
scroll to position [1029, 0]
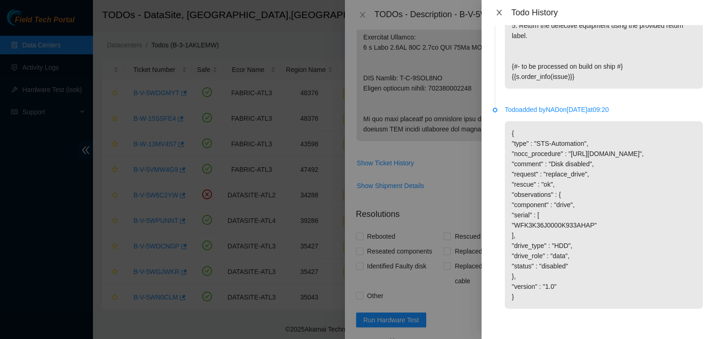
click at [497, 11] on icon "close" at bounding box center [499, 12] width 7 height 7
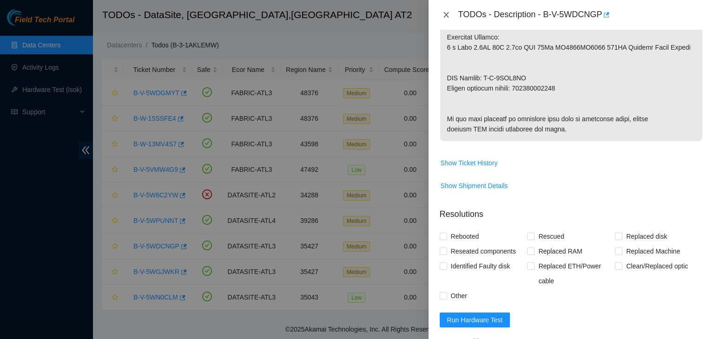
click at [447, 14] on icon "close" at bounding box center [446, 14] width 7 height 7
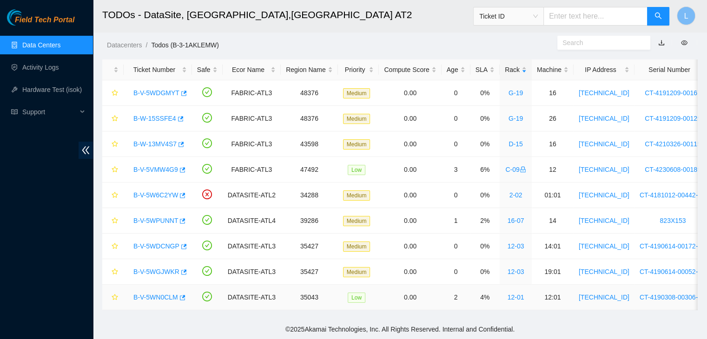
click at [152, 294] on link "B-V-5WN0CLM" at bounding box center [155, 297] width 45 height 7
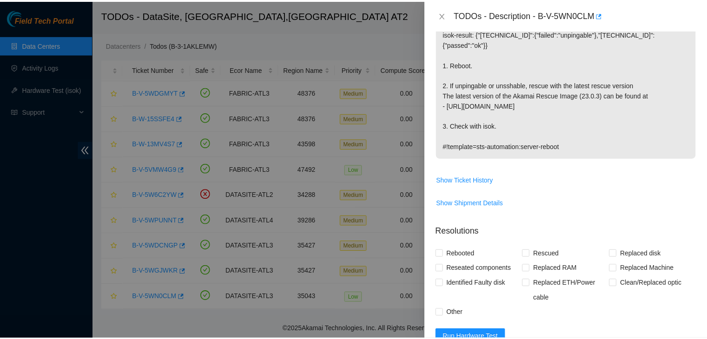
scroll to position [137, 0]
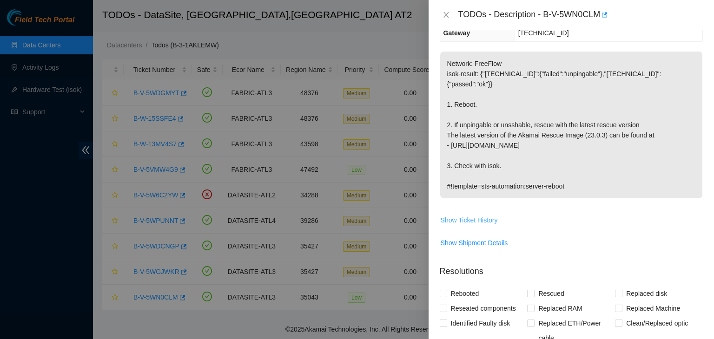
click at [480, 215] on span "Show Ticket History" at bounding box center [469, 220] width 57 height 10
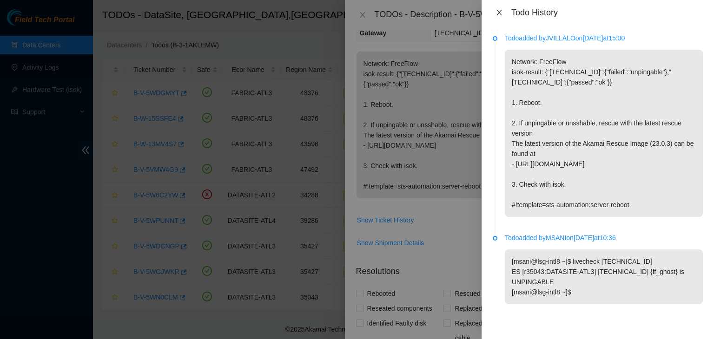
click at [501, 12] on icon "close" at bounding box center [499, 12] width 7 height 7
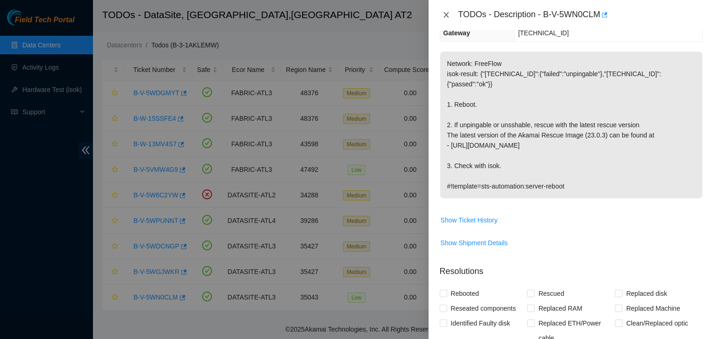
click at [445, 14] on icon "close" at bounding box center [446, 15] width 5 height 6
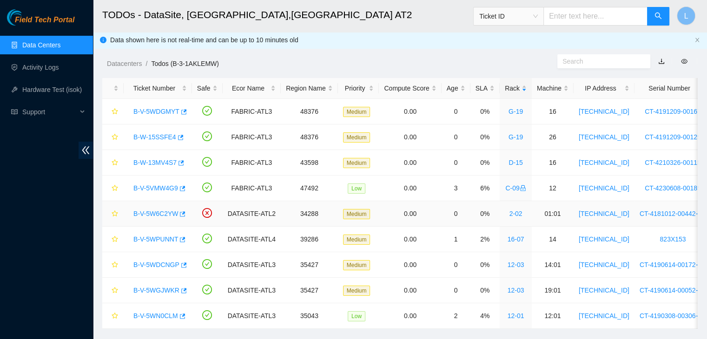
scroll to position [0, 0]
